Goal: Connect with others: Connect with others

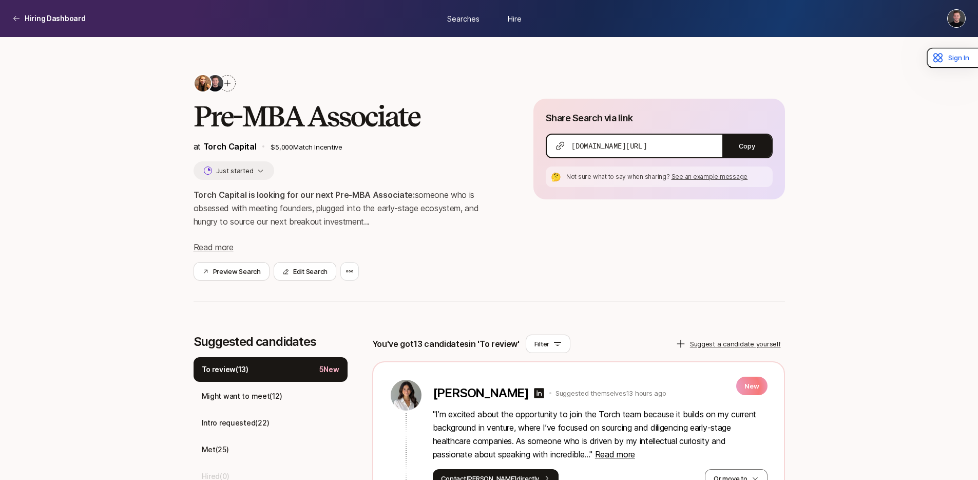
scroll to position [32, 0]
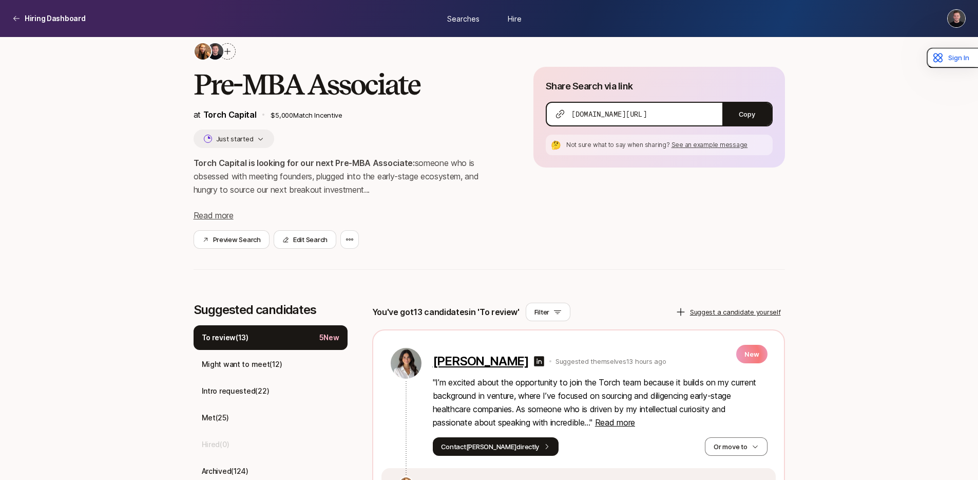
click at [463, 360] on p "[PERSON_NAME]" at bounding box center [481, 361] width 96 height 14
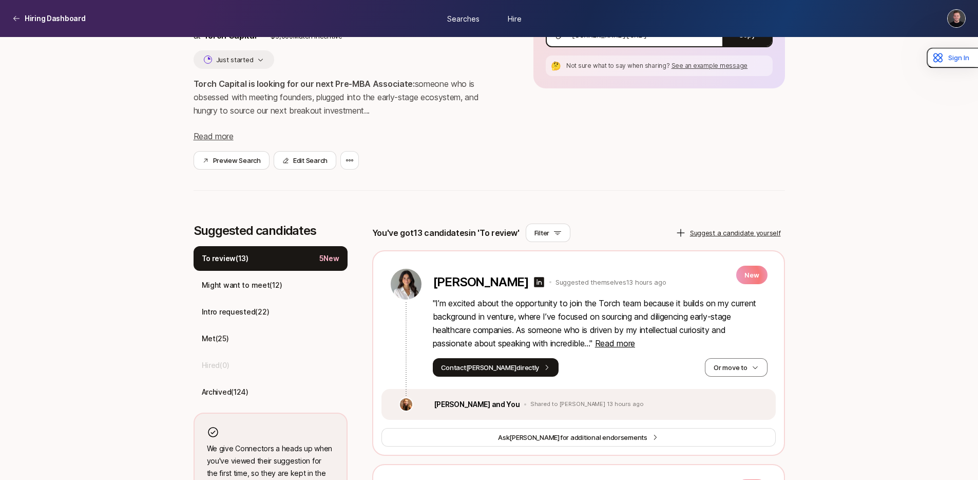
scroll to position [195, 0]
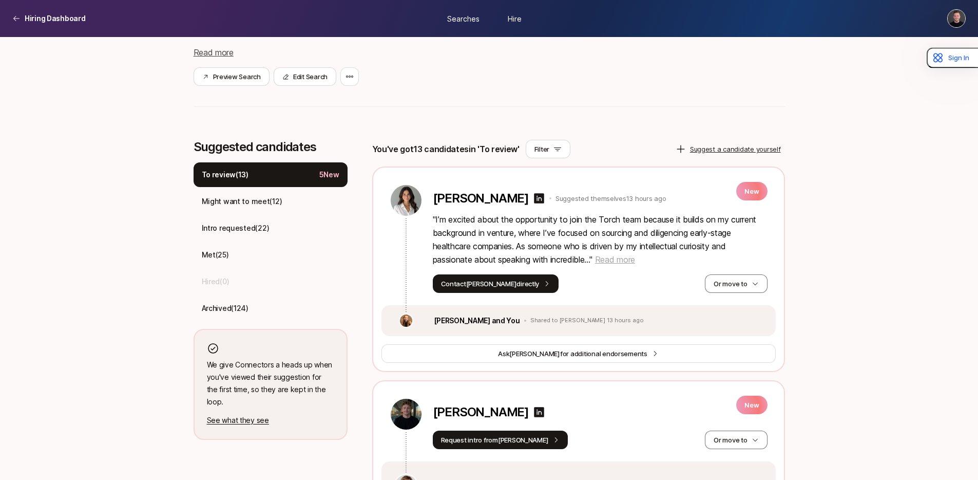
click at [615, 259] on span "Read more" at bounding box center [615, 259] width 40 height 10
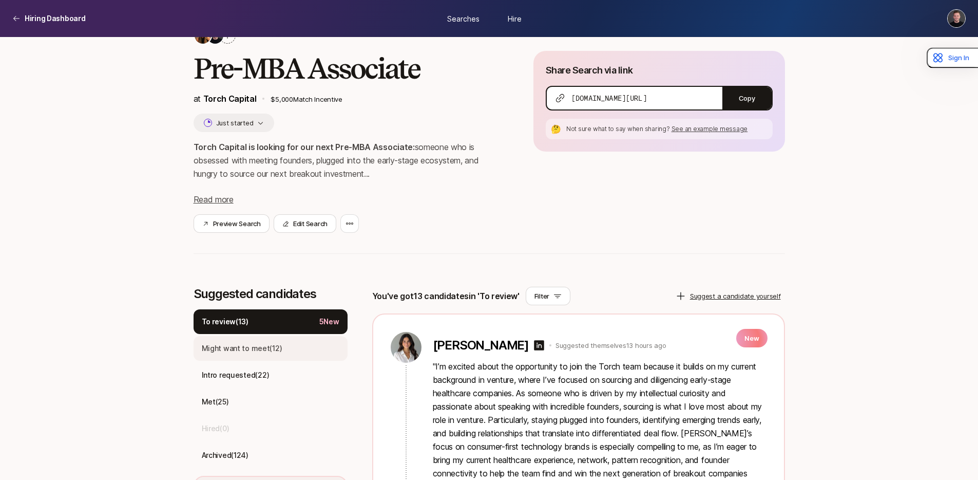
scroll to position [48, 0]
click at [259, 375] on p "Intro requested ( 22 )" at bounding box center [236, 374] width 68 height 12
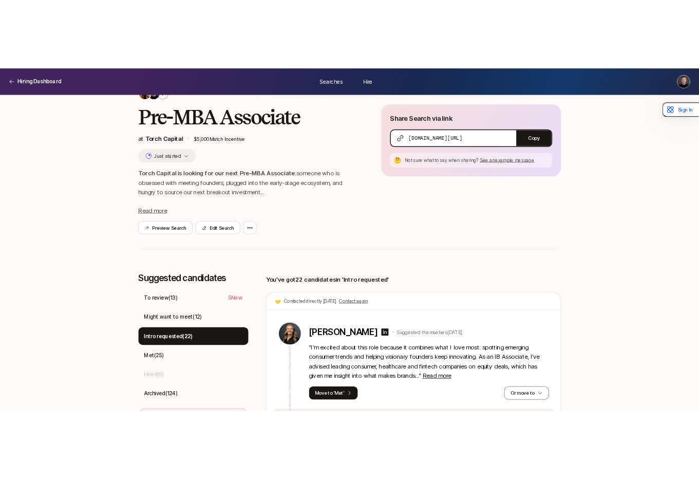
scroll to position [3972, 0]
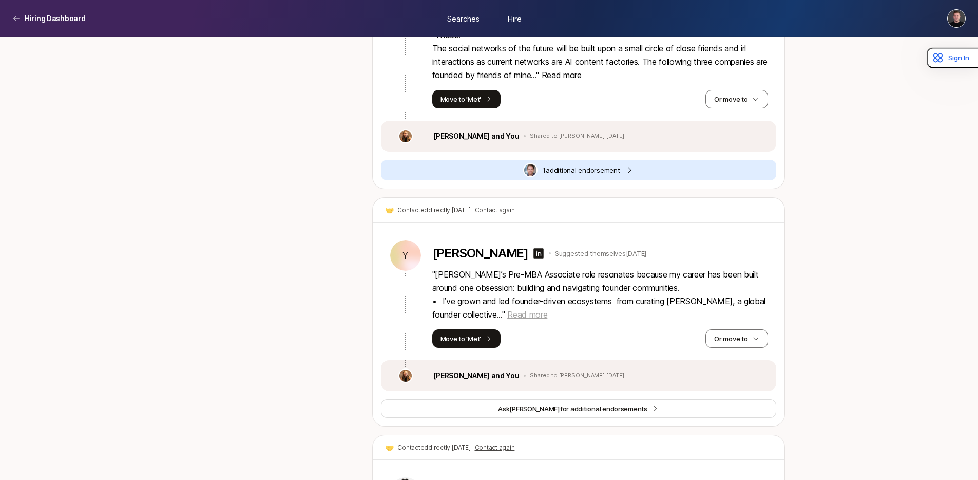
click at [537, 309] on span "Read more" at bounding box center [527, 314] width 40 height 10
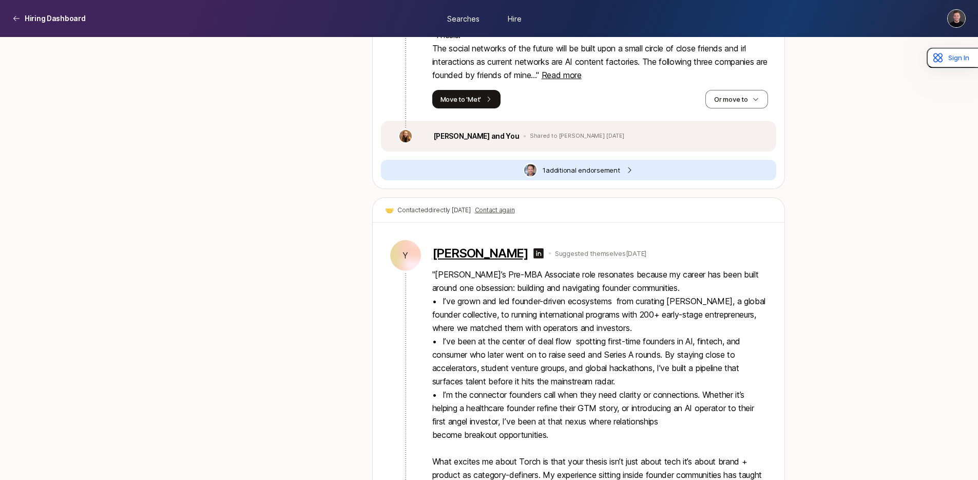
click at [480, 246] on p "[PERSON_NAME]" at bounding box center [480, 253] width 96 height 14
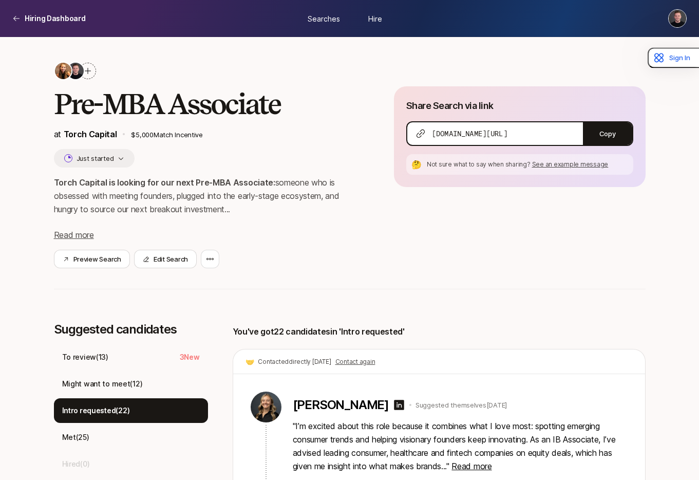
scroll to position [0, 0]
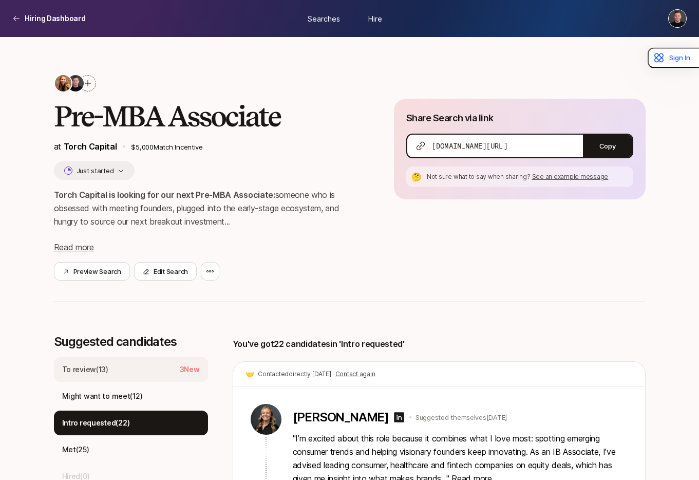
click at [97, 367] on p "To review ( 13 )" at bounding box center [85, 369] width 46 height 12
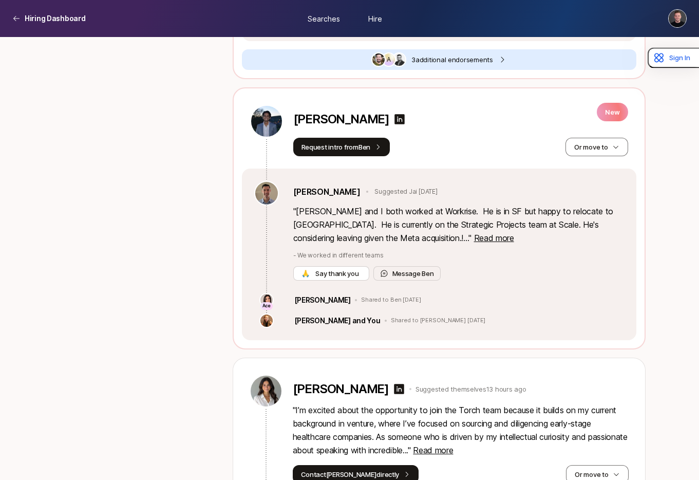
scroll to position [705, 0]
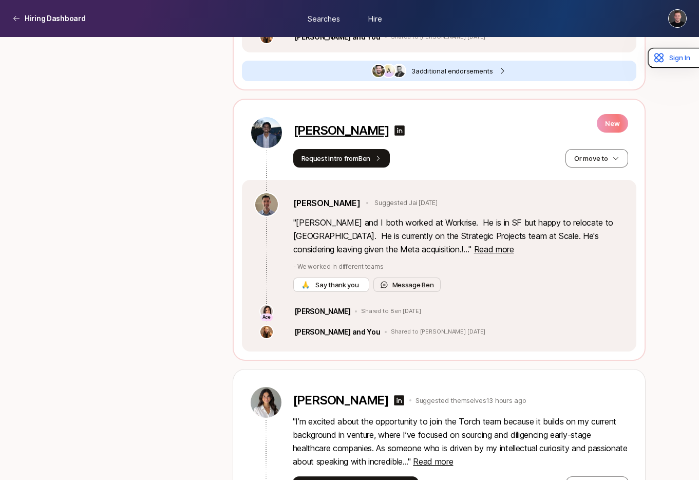
click at [328, 132] on p "[PERSON_NAME]" at bounding box center [341, 130] width 96 height 14
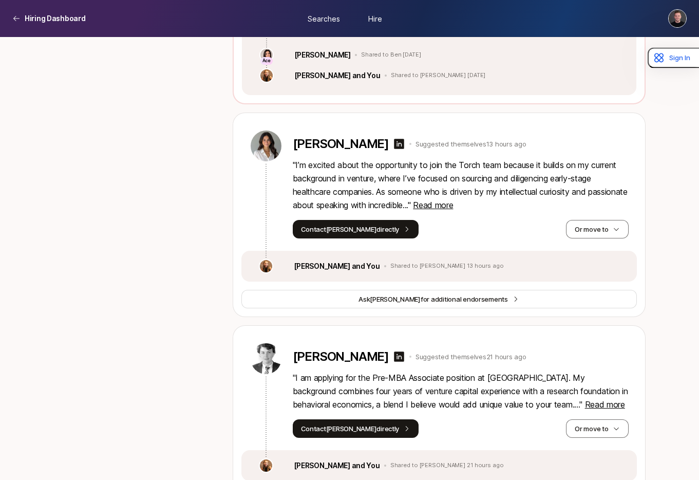
scroll to position [840, 0]
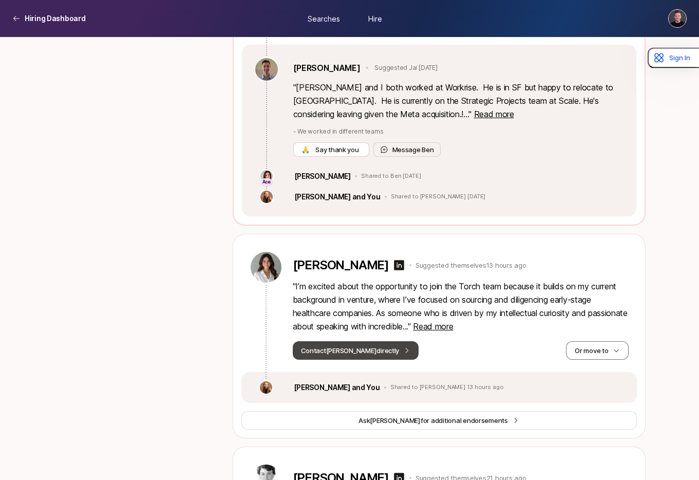
click at [363, 352] on button "Contact [PERSON_NAME] directly" at bounding box center [356, 350] width 126 height 18
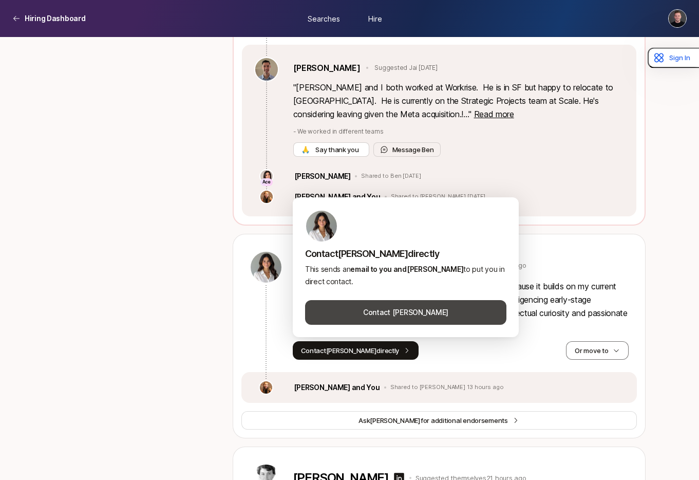
click at [352, 307] on button "Contact [PERSON_NAME]" at bounding box center [405, 312] width 201 height 25
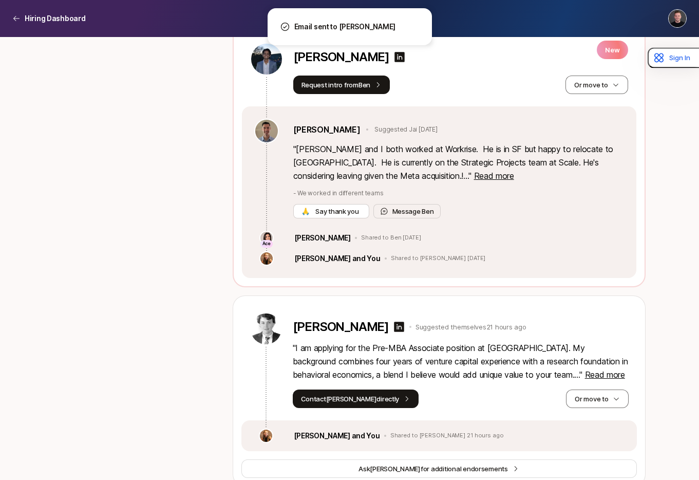
scroll to position [608, 0]
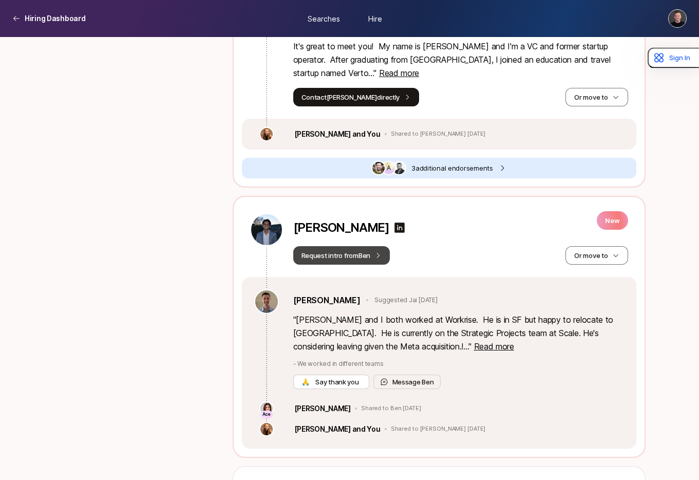
click at [355, 261] on button "Request intro from [PERSON_NAME]" at bounding box center [341, 255] width 97 height 18
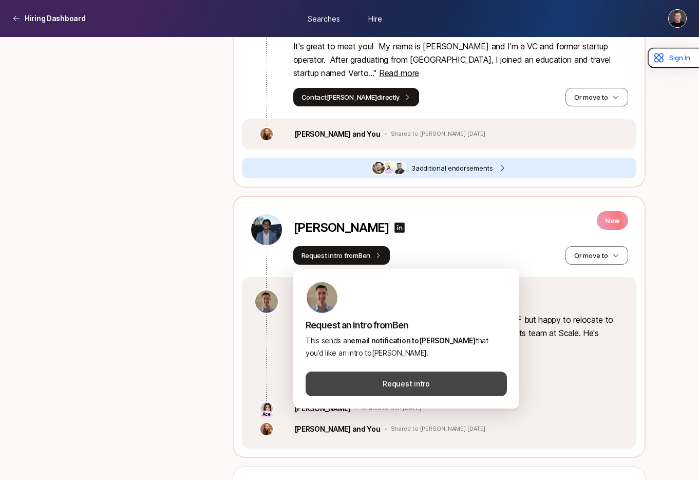
click at [404, 381] on button "Request intro" at bounding box center [406, 383] width 201 height 25
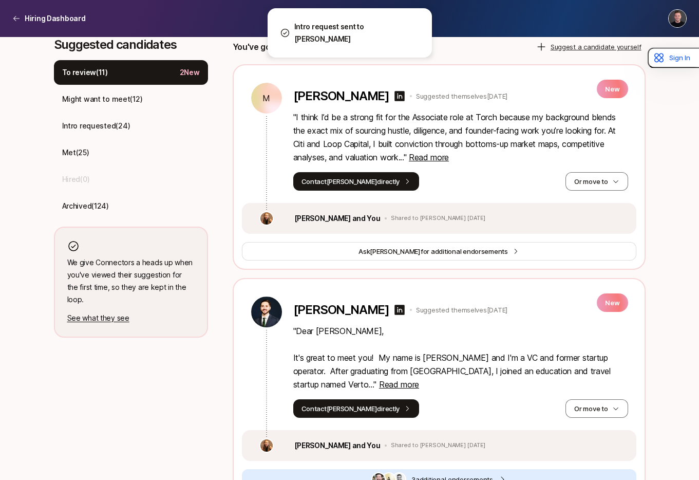
scroll to position [255, 0]
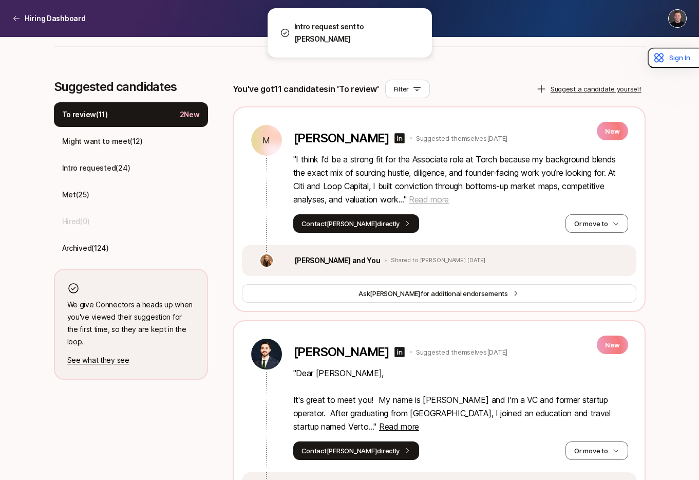
click at [419, 202] on span "Read more" at bounding box center [429, 199] width 40 height 10
